Goal: Information Seeking & Learning: Learn about a topic

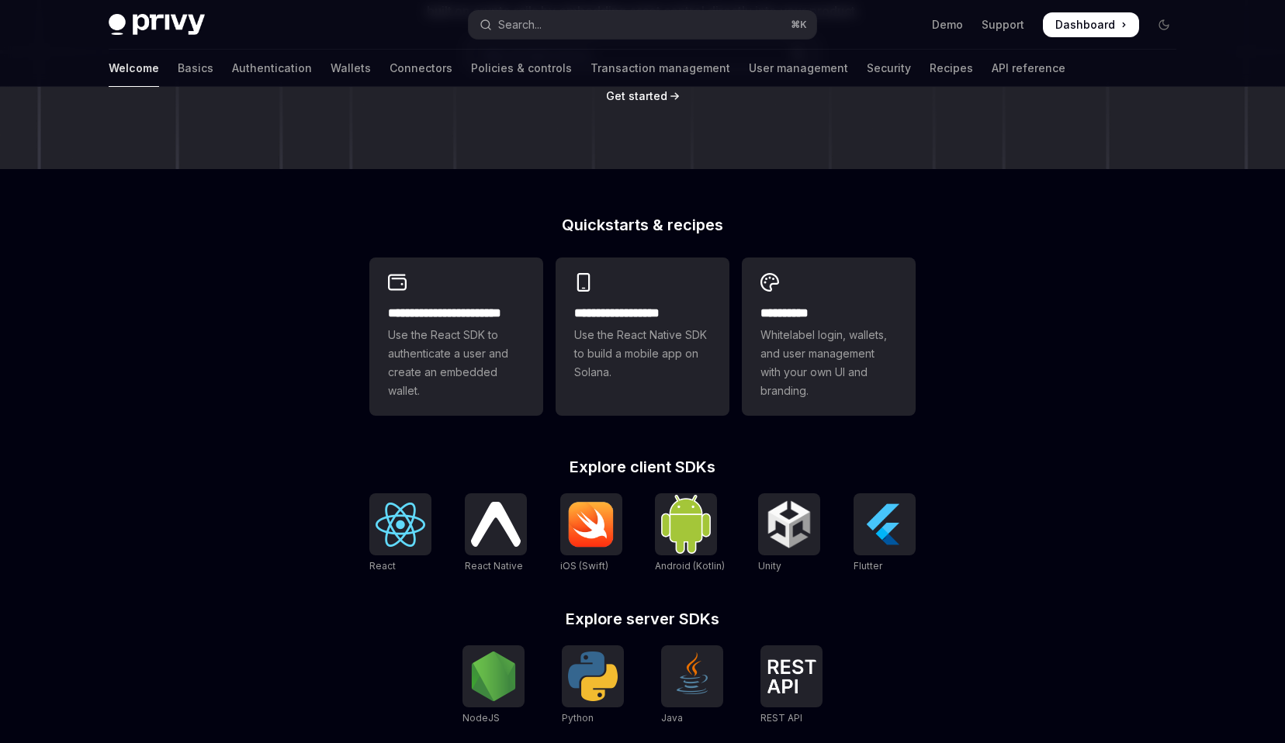
scroll to position [272, 0]
drag, startPoint x: 570, startPoint y: 467, endPoint x: 731, endPoint y: 467, distance: 161.4
click at [731, 467] on h2 "Explore client SDKs" at bounding box center [642, 467] width 546 height 16
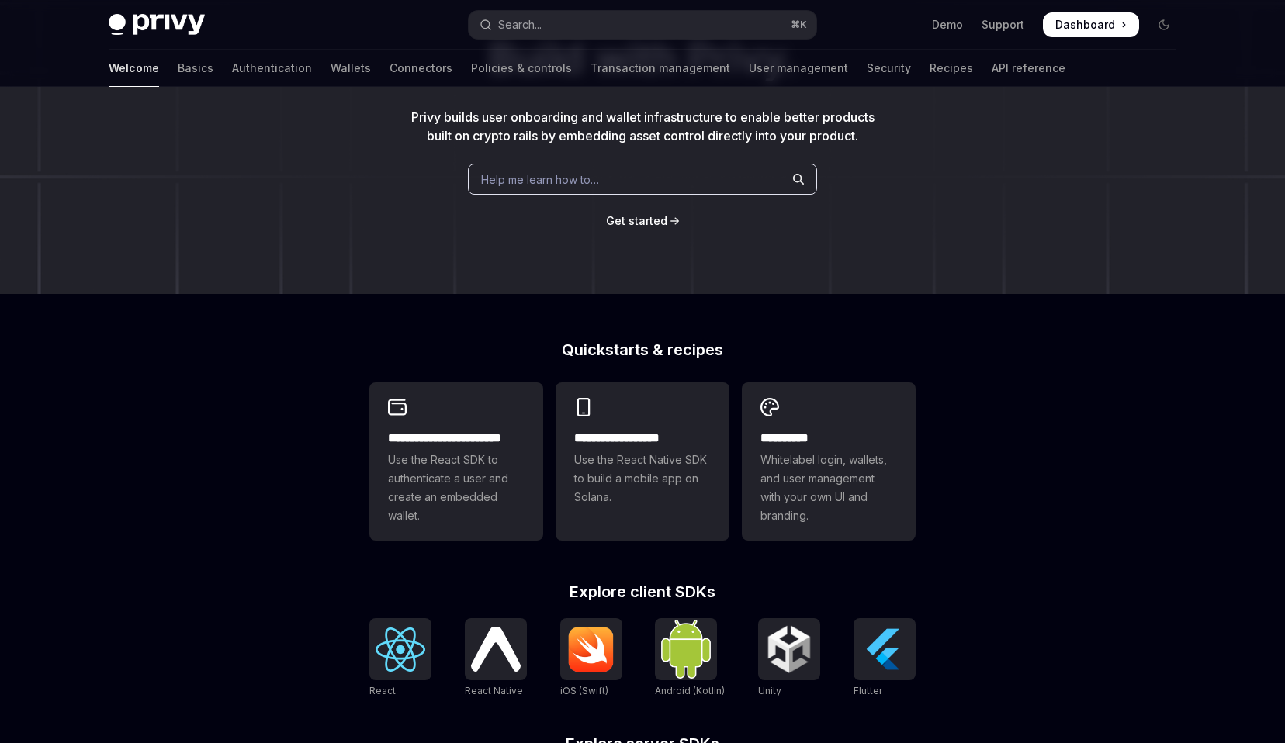
scroll to position [0, 0]
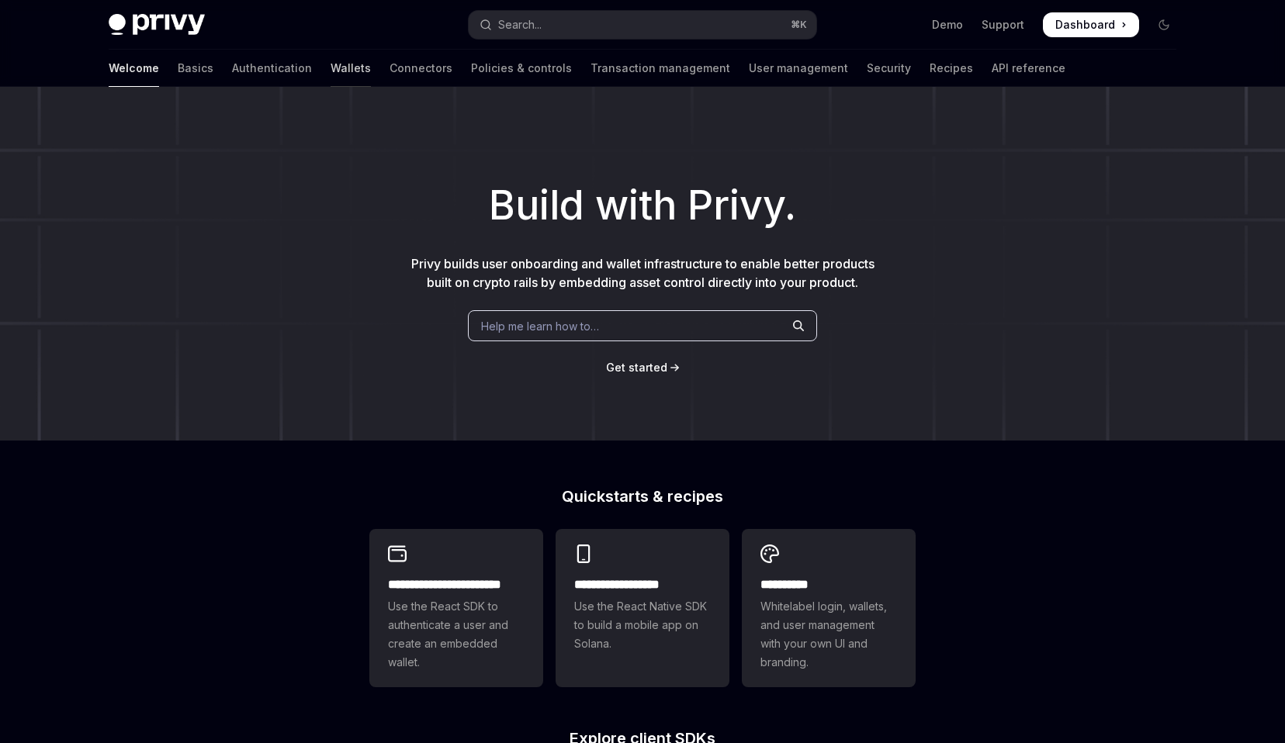
click at [331, 63] on link "Wallets" at bounding box center [351, 68] width 40 height 37
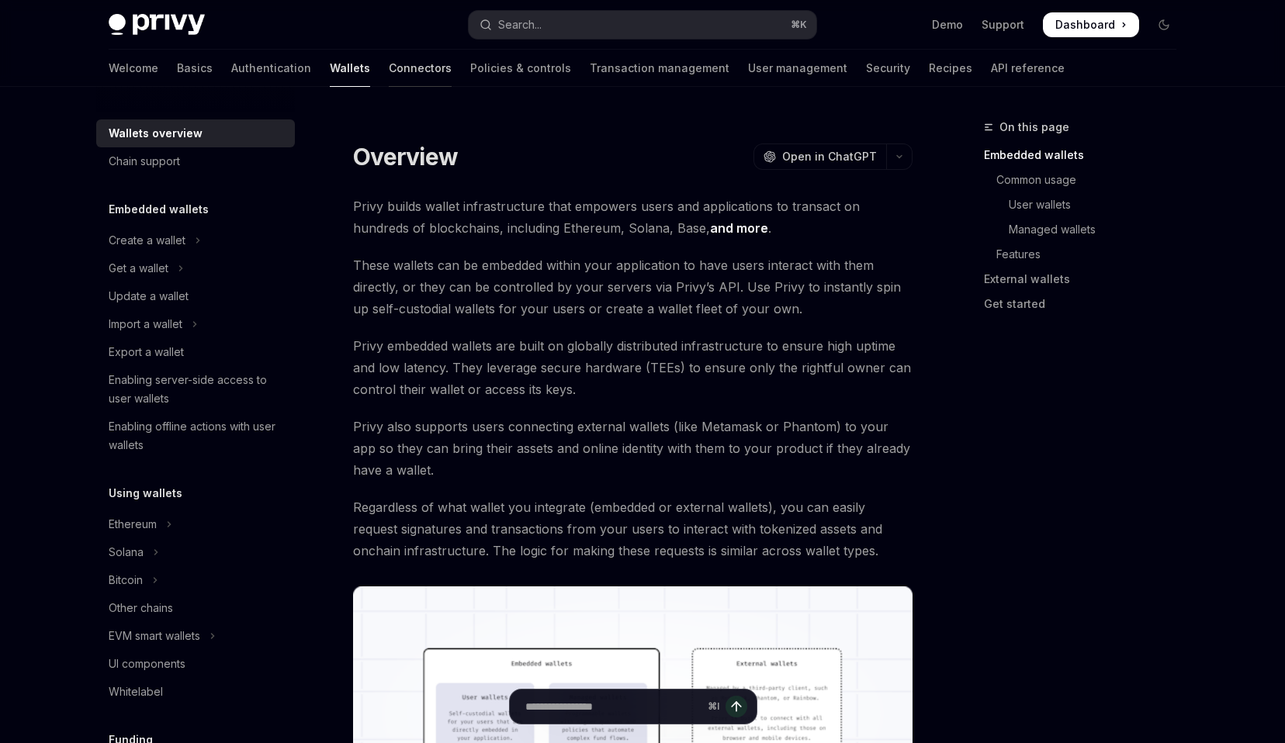
click at [389, 64] on link "Connectors" at bounding box center [420, 68] width 63 height 37
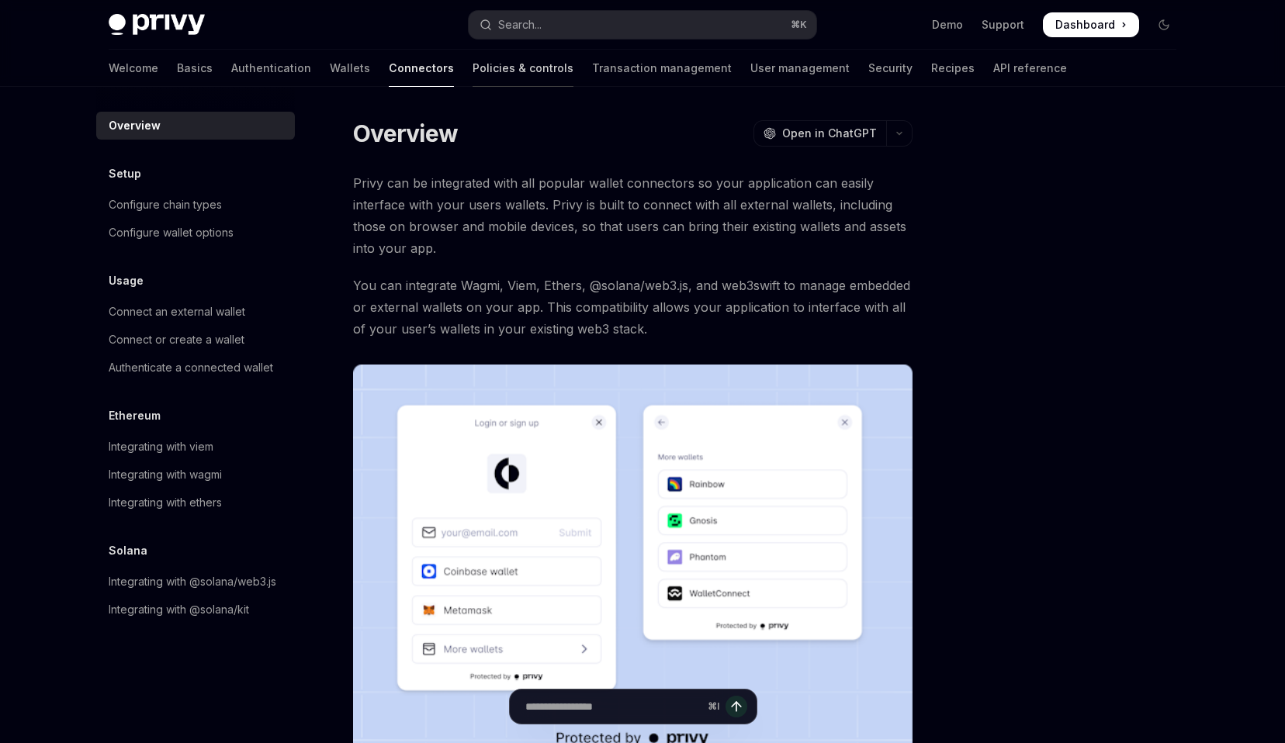
click at [473, 76] on link "Policies & controls" at bounding box center [523, 68] width 101 height 37
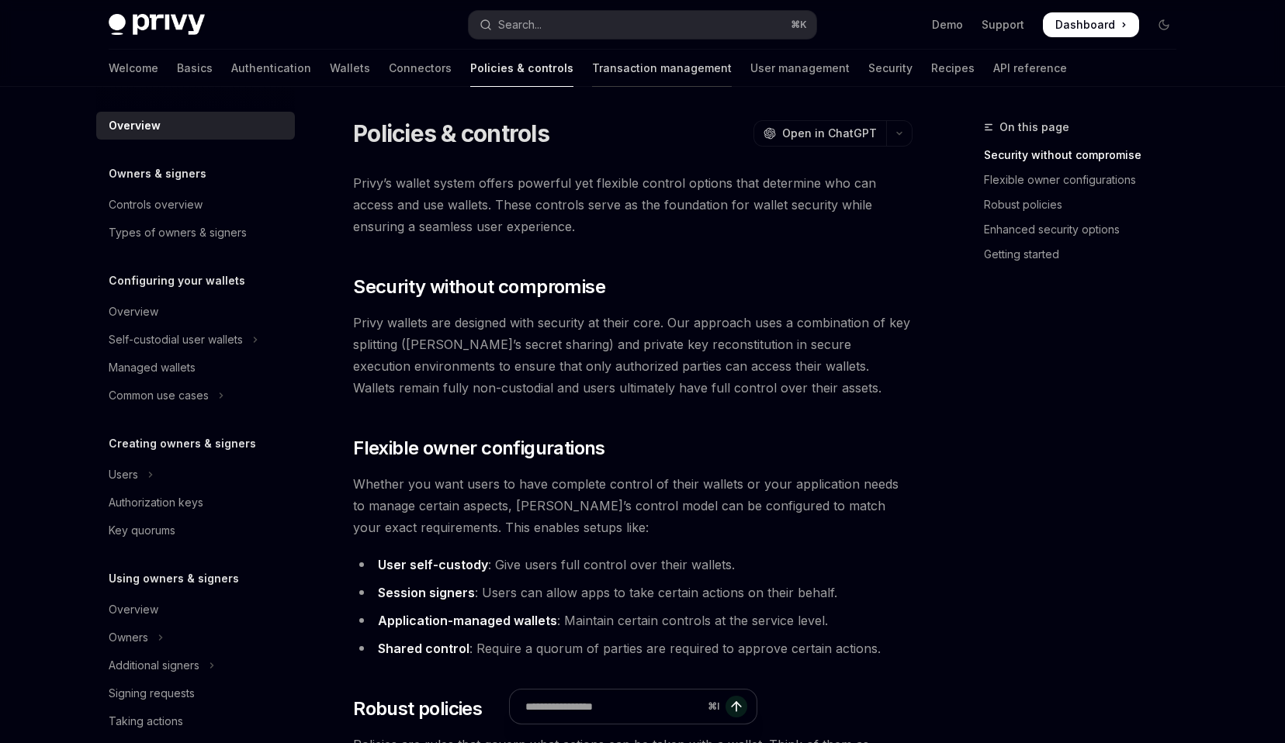
click at [592, 64] on link "Transaction management" at bounding box center [662, 68] width 140 height 37
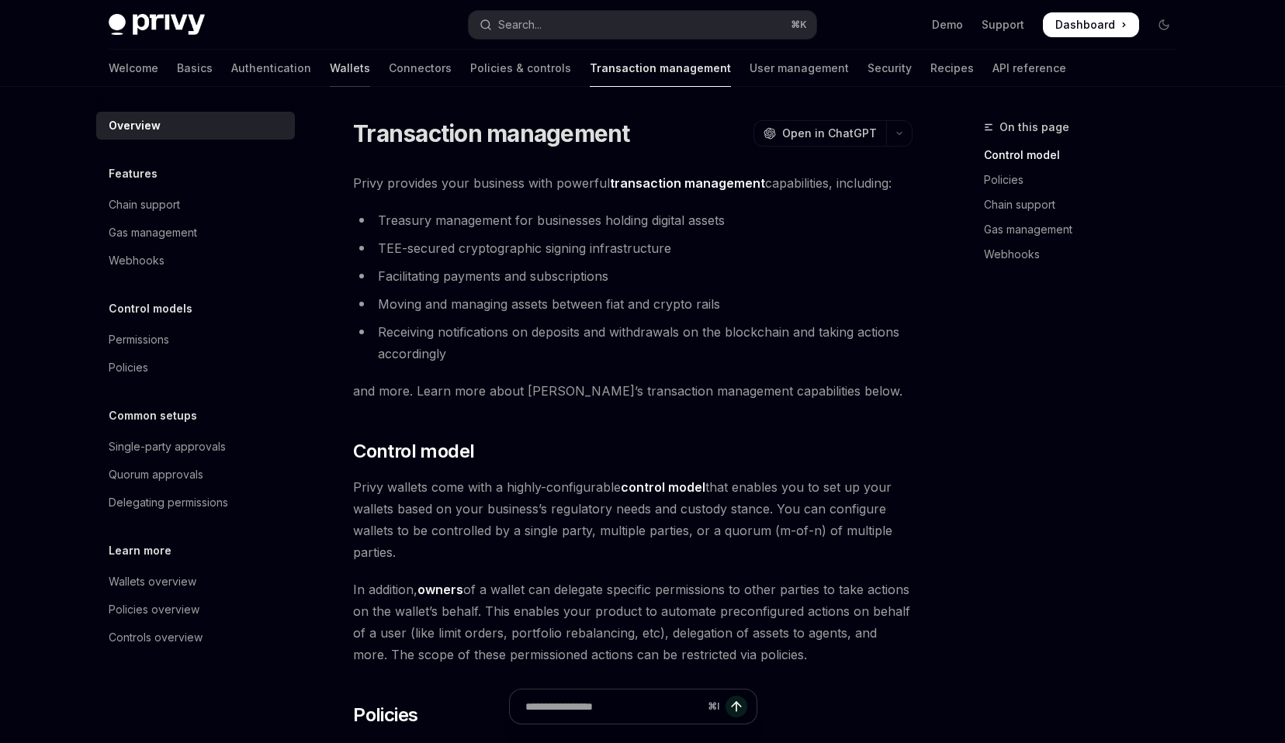
click at [330, 77] on link "Wallets" at bounding box center [350, 68] width 40 height 37
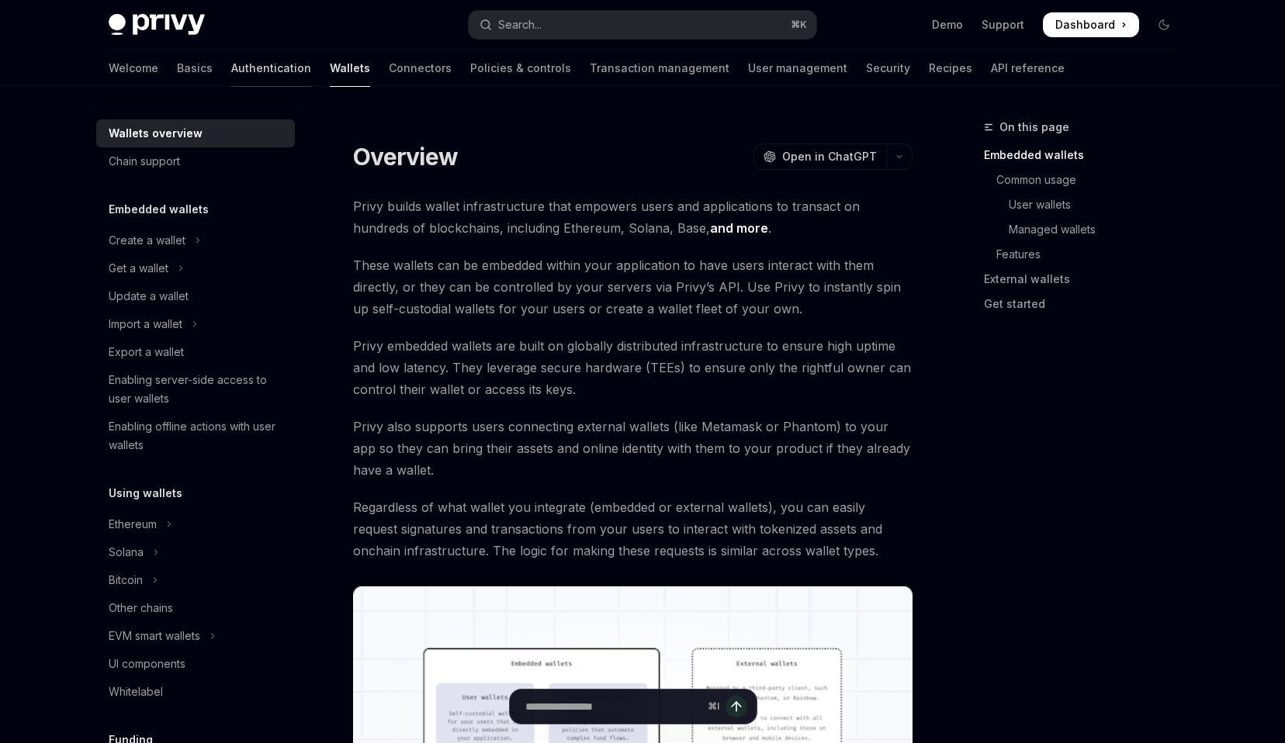
click at [231, 73] on link "Authentication" at bounding box center [271, 68] width 80 height 37
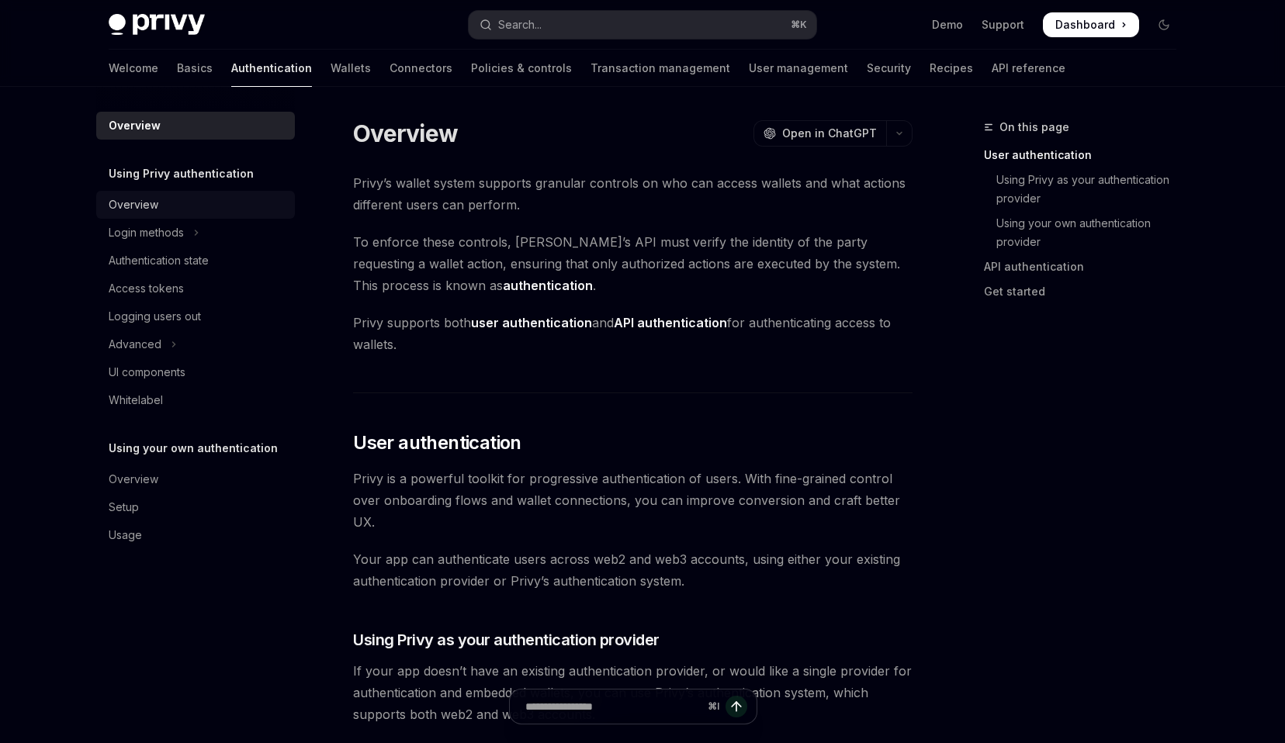
click at [210, 213] on div "Overview" at bounding box center [197, 205] width 177 height 19
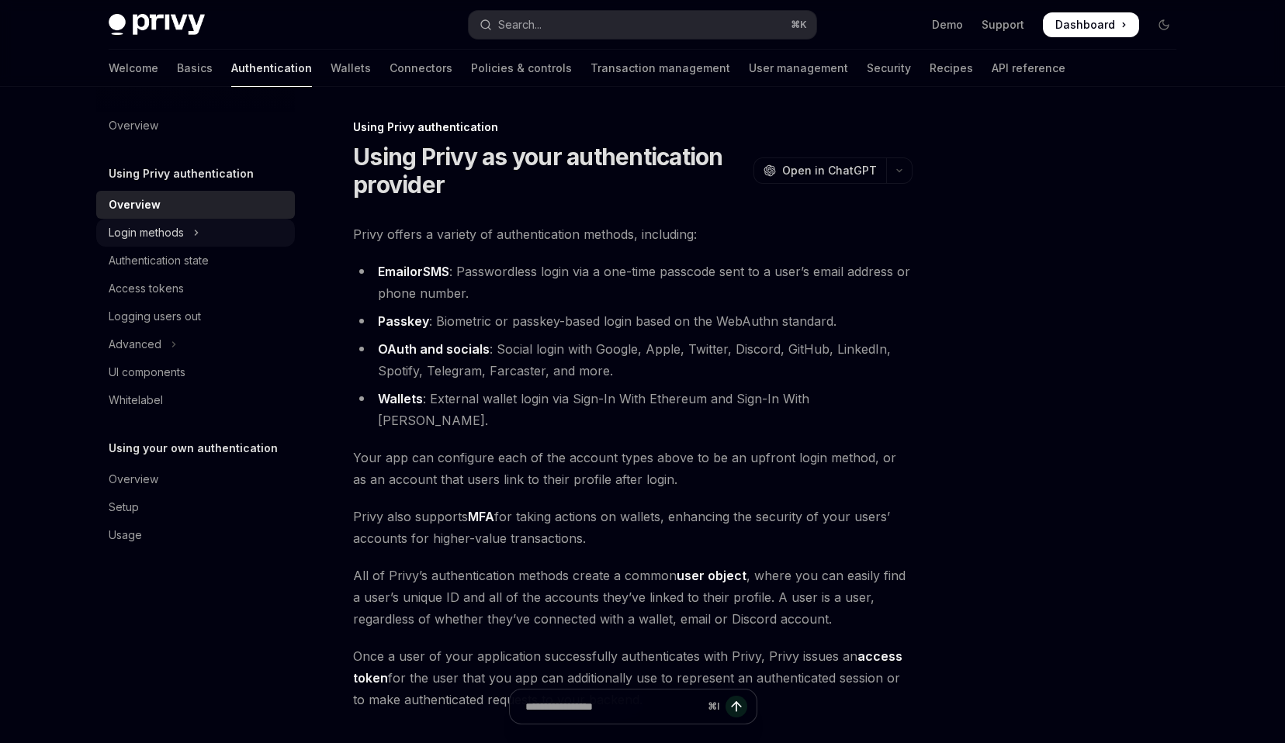
click at [208, 230] on button "Login methods" at bounding box center [195, 233] width 199 height 28
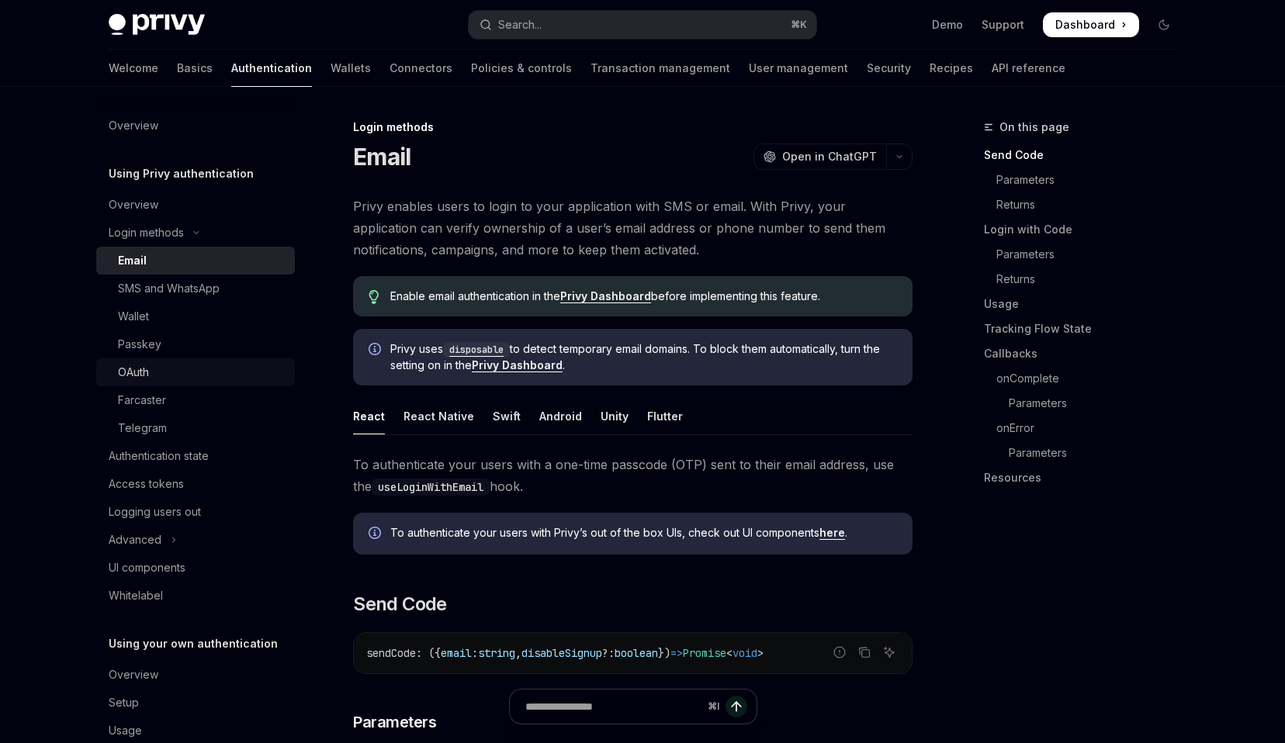
click at [185, 379] on div "OAuth" at bounding box center [202, 372] width 168 height 19
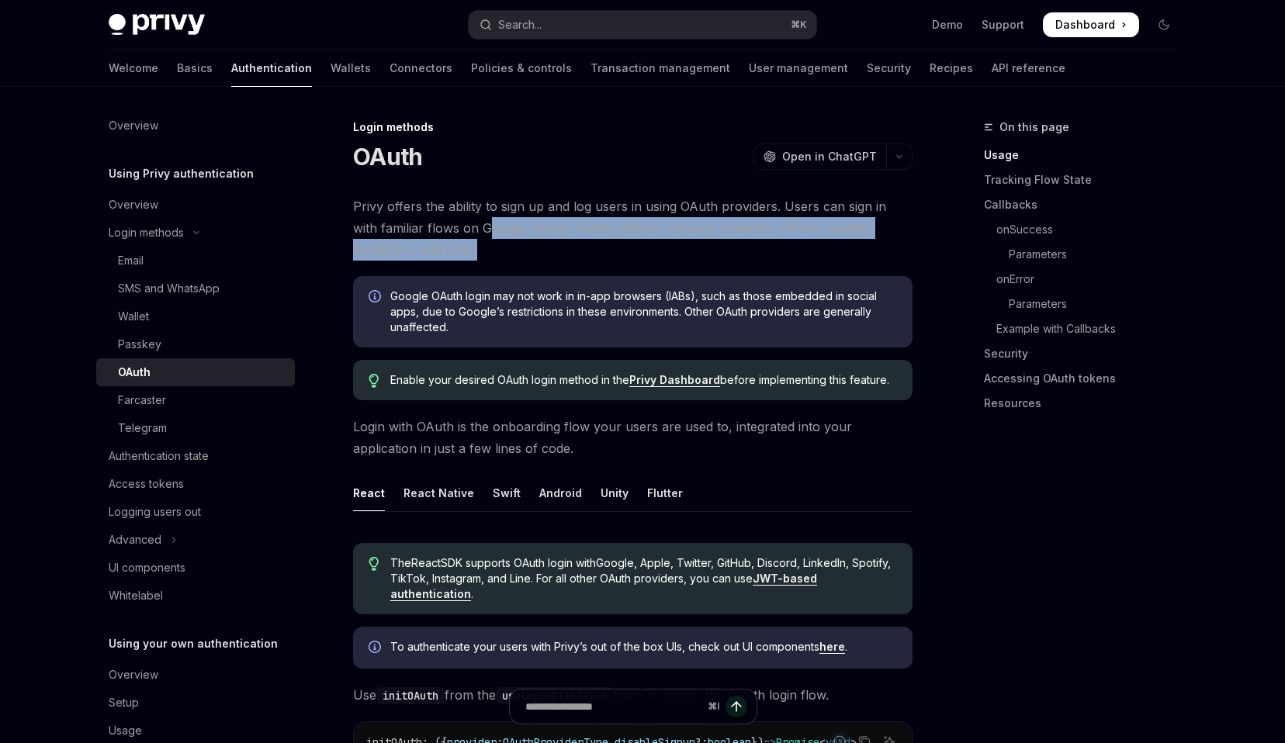
drag, startPoint x: 459, startPoint y: 228, endPoint x: 682, endPoint y: 248, distance: 224.3
click at [682, 248] on span "Privy offers the ability to sign up and log users in using OAuth providers. Use…" at bounding box center [632, 228] width 559 height 65
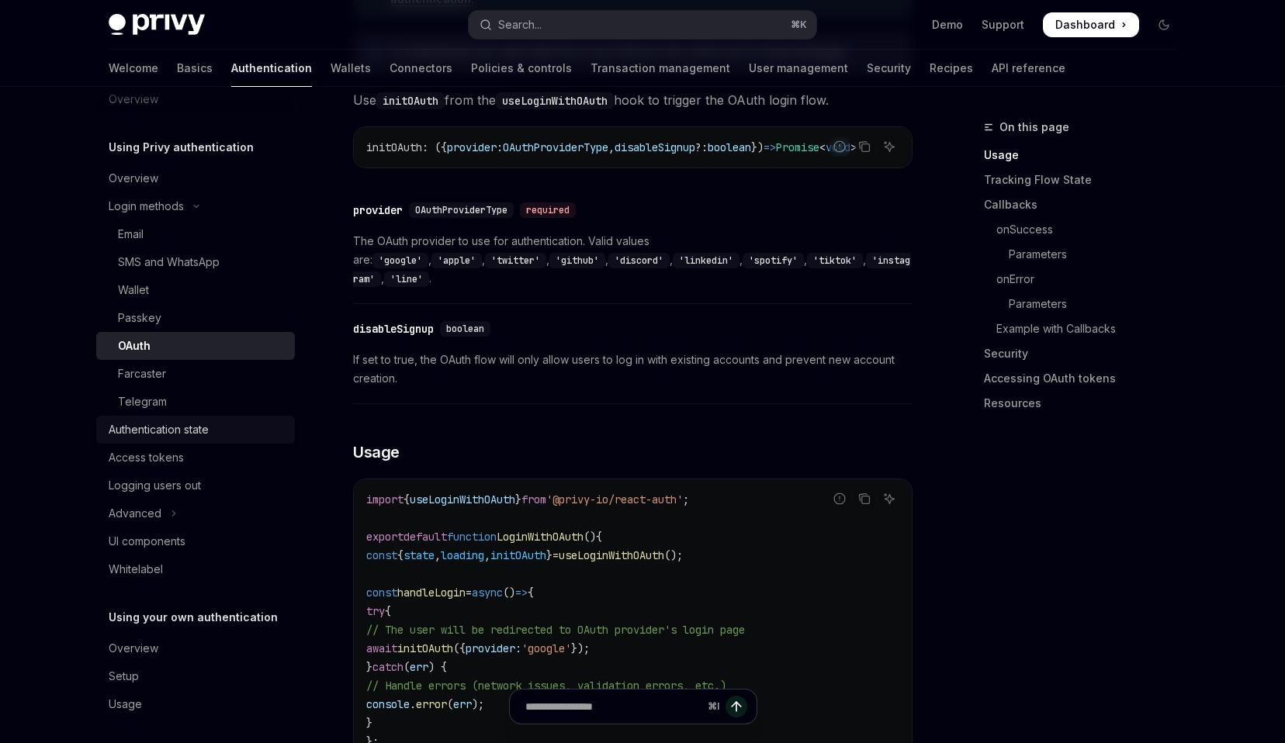
scroll to position [33, 0]
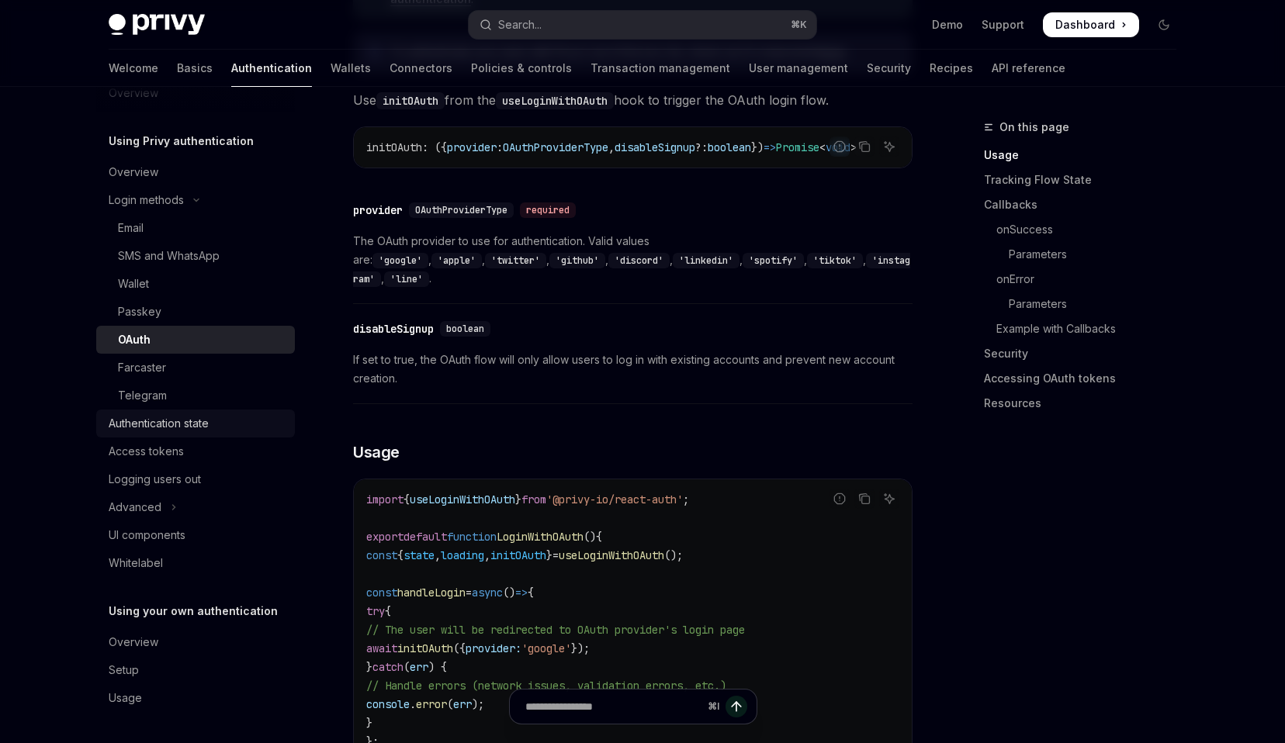
click at [201, 428] on div "Authentication state" at bounding box center [159, 423] width 100 height 19
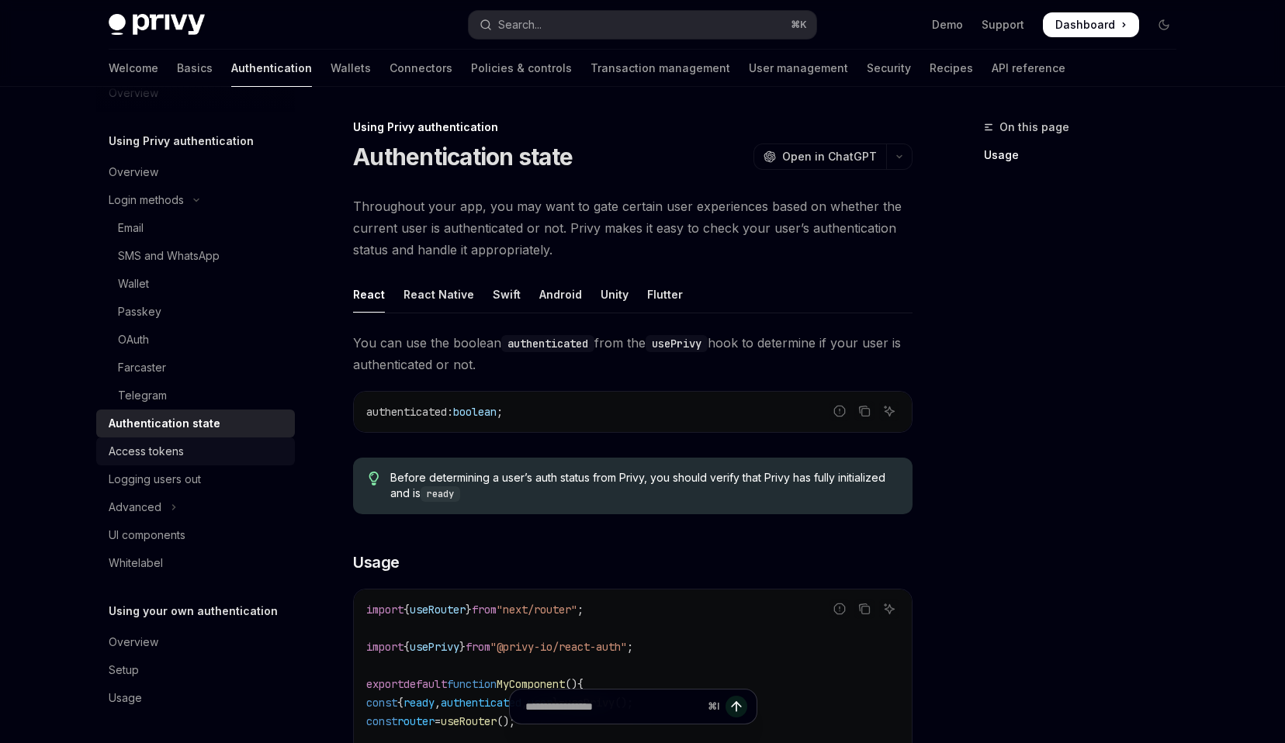
click at [186, 455] on div "Access tokens" at bounding box center [197, 451] width 177 height 19
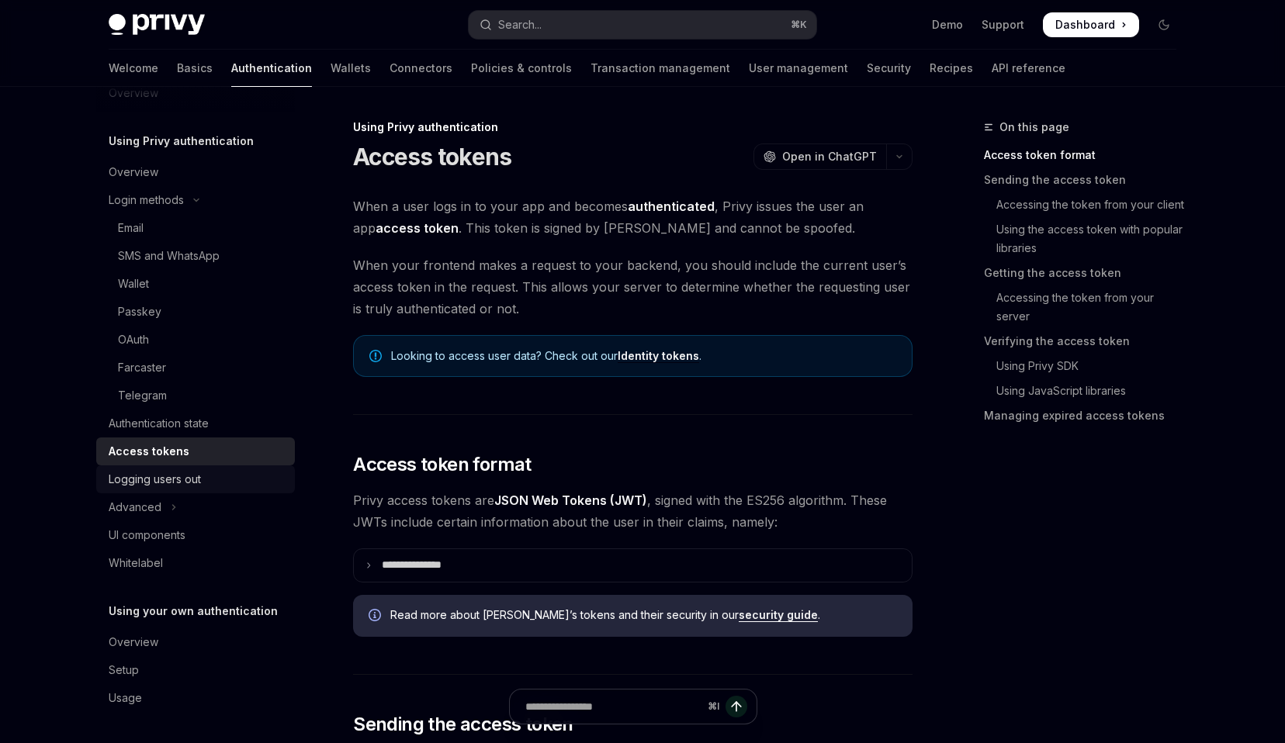
click at [193, 473] on div "Logging users out" at bounding box center [155, 479] width 92 height 19
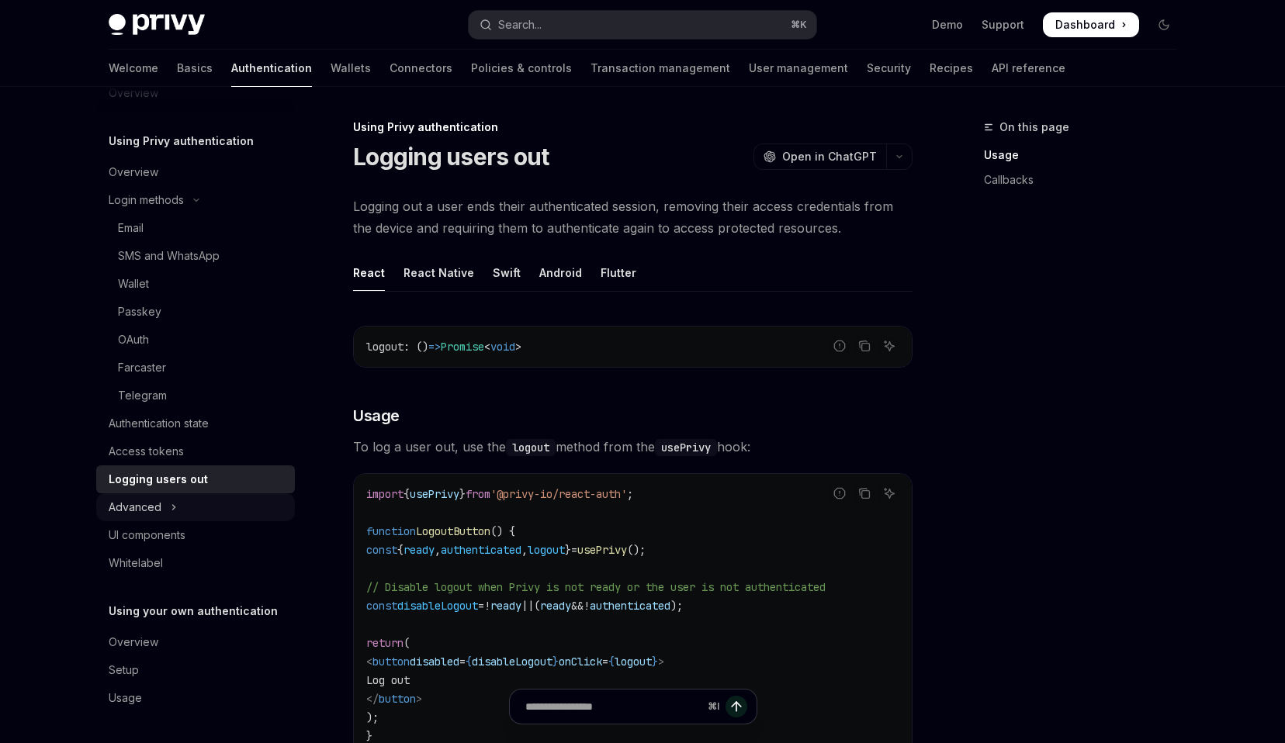
click at [183, 504] on button "Advanced" at bounding box center [195, 508] width 199 height 28
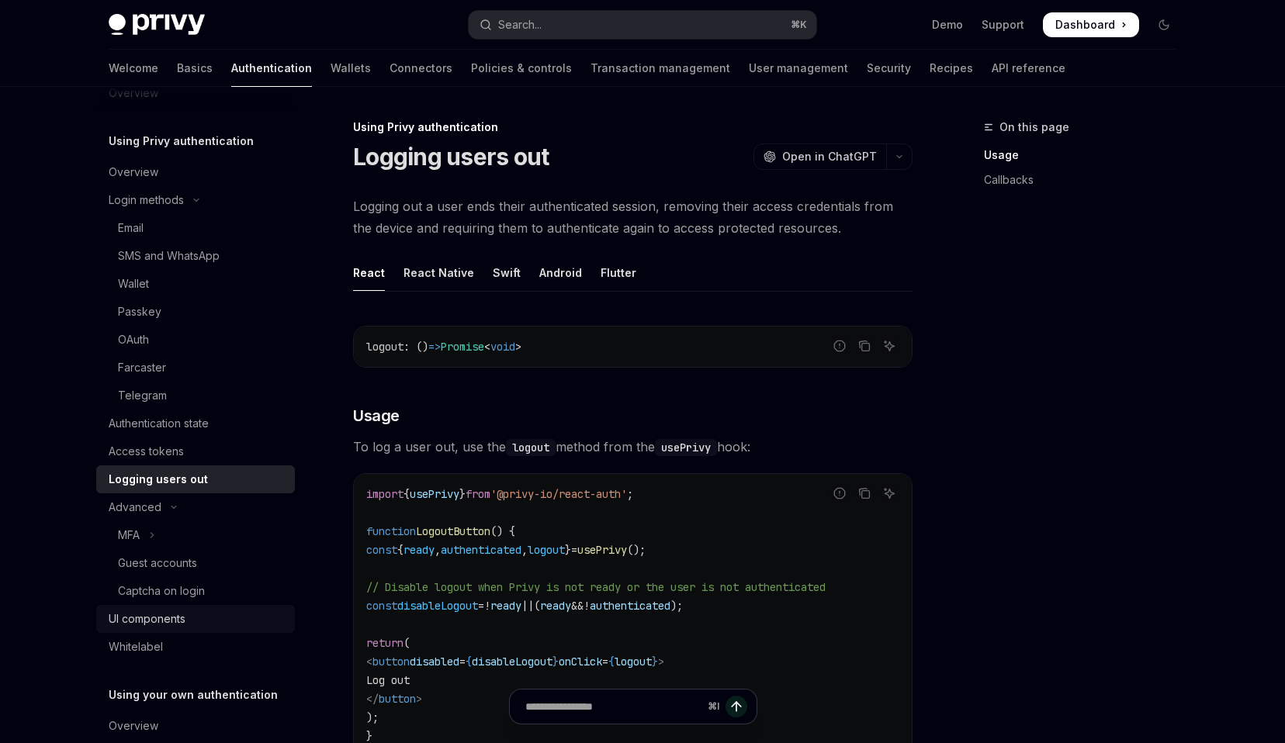
click at [181, 609] on link "UI components" at bounding box center [195, 619] width 199 height 28
type textarea "*"
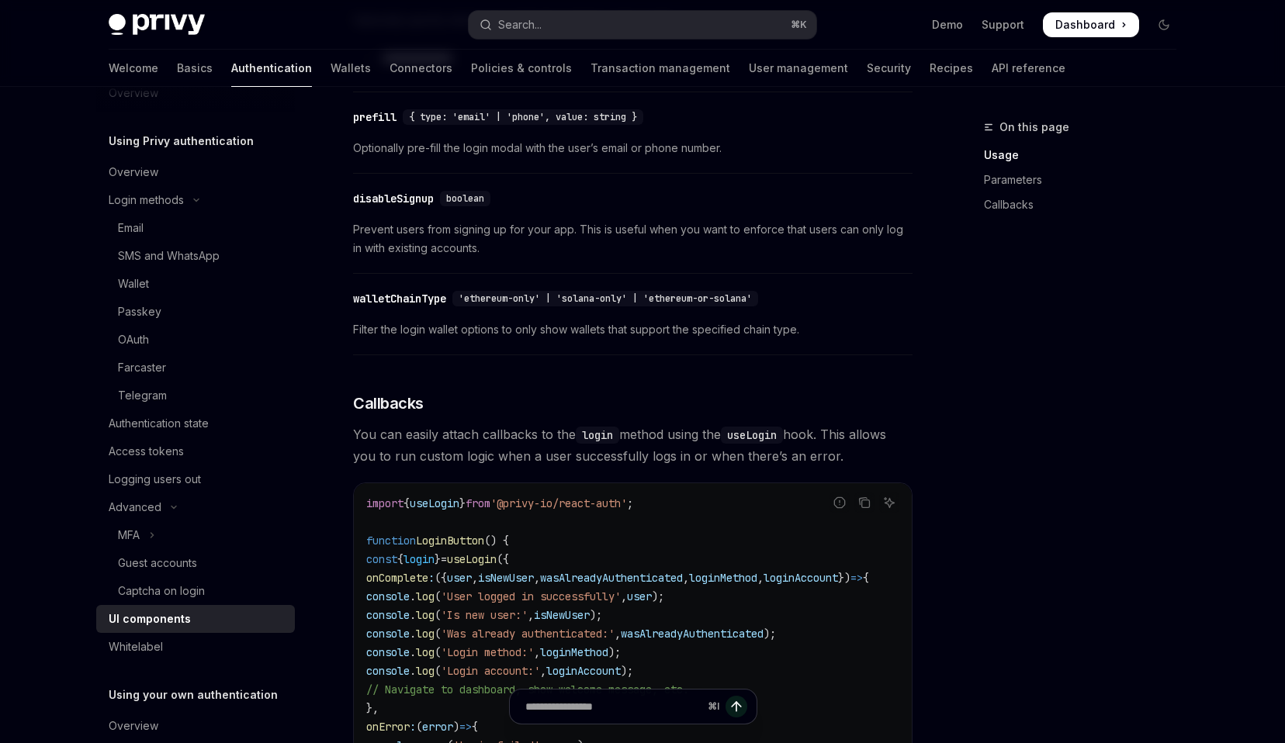
scroll to position [1745, 0]
